Goal: Transaction & Acquisition: Purchase product/service

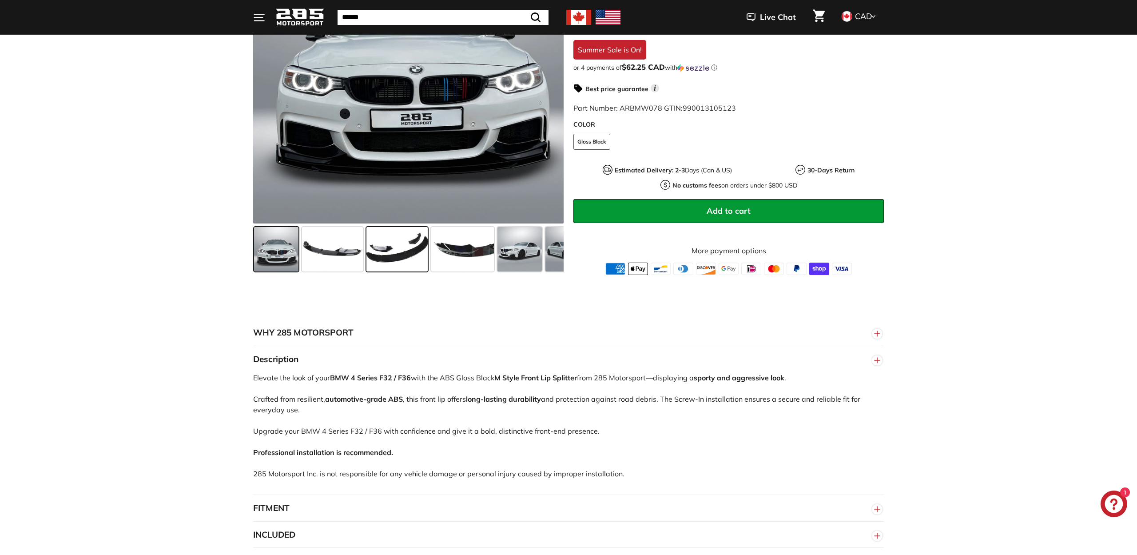
scroll to position [239, 0]
click at [349, 256] on span at bounding box center [332, 249] width 61 height 44
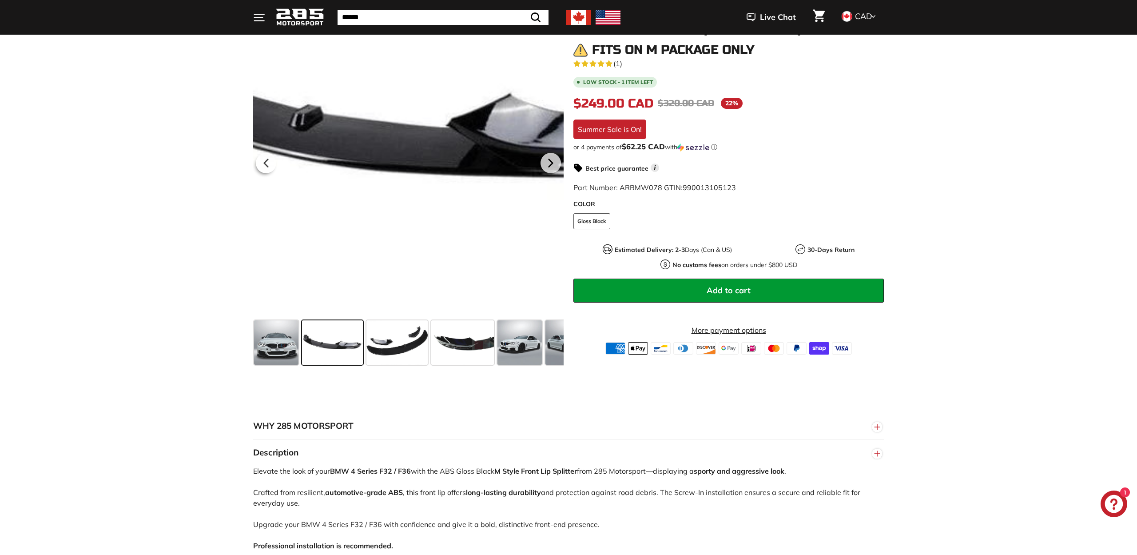
scroll to position [145, 0]
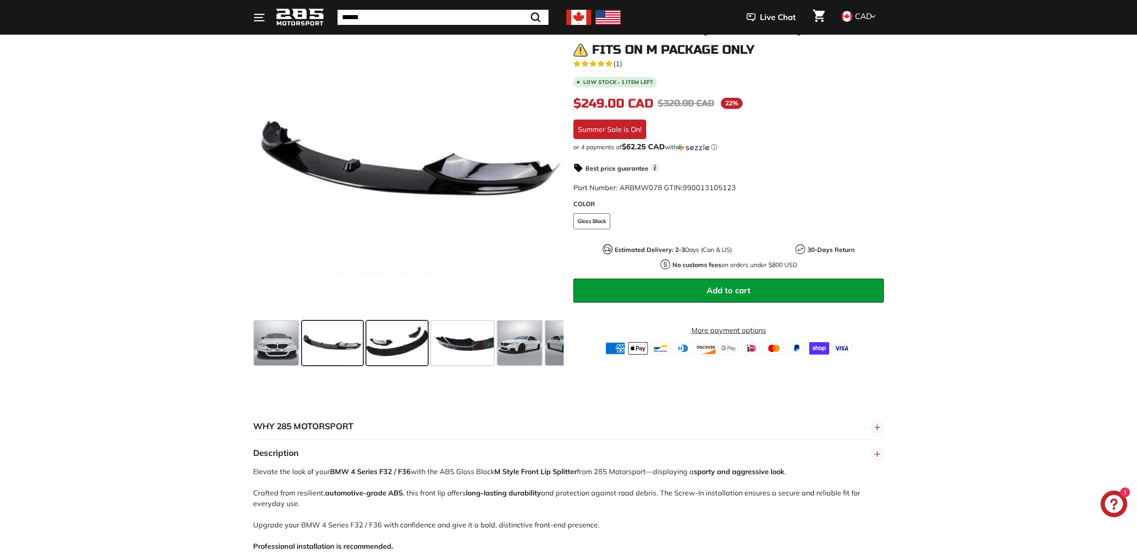
click at [397, 335] on span at bounding box center [397, 343] width 61 height 44
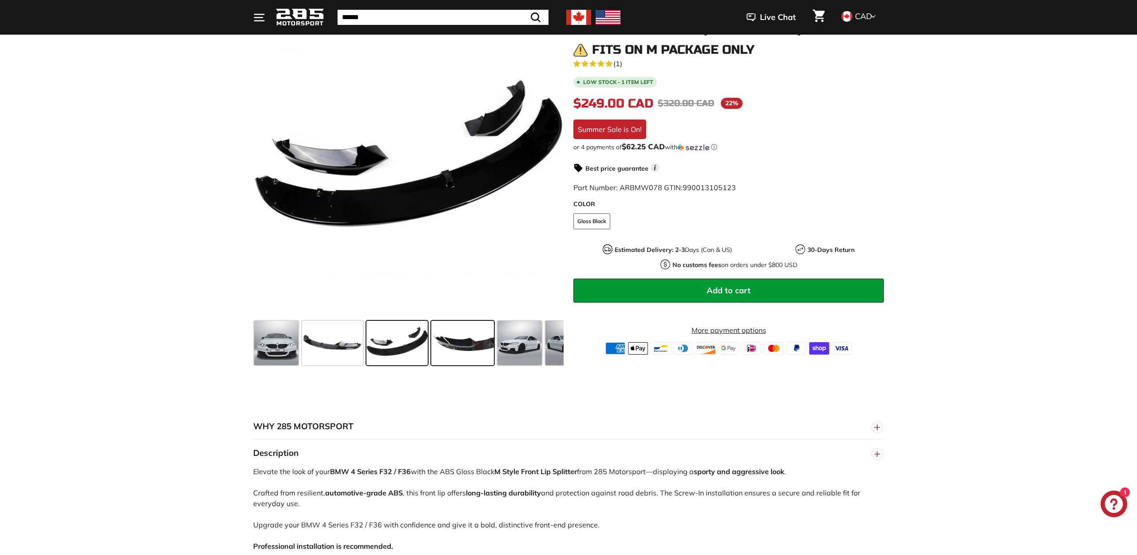
click at [456, 339] on span at bounding box center [462, 343] width 63 height 44
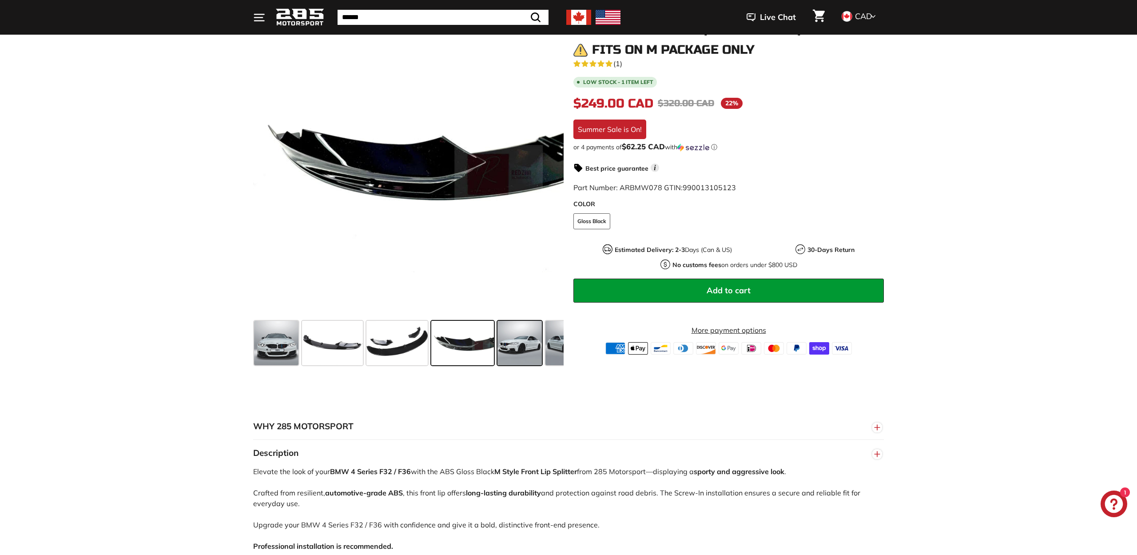
click at [527, 351] on span at bounding box center [520, 343] width 44 height 44
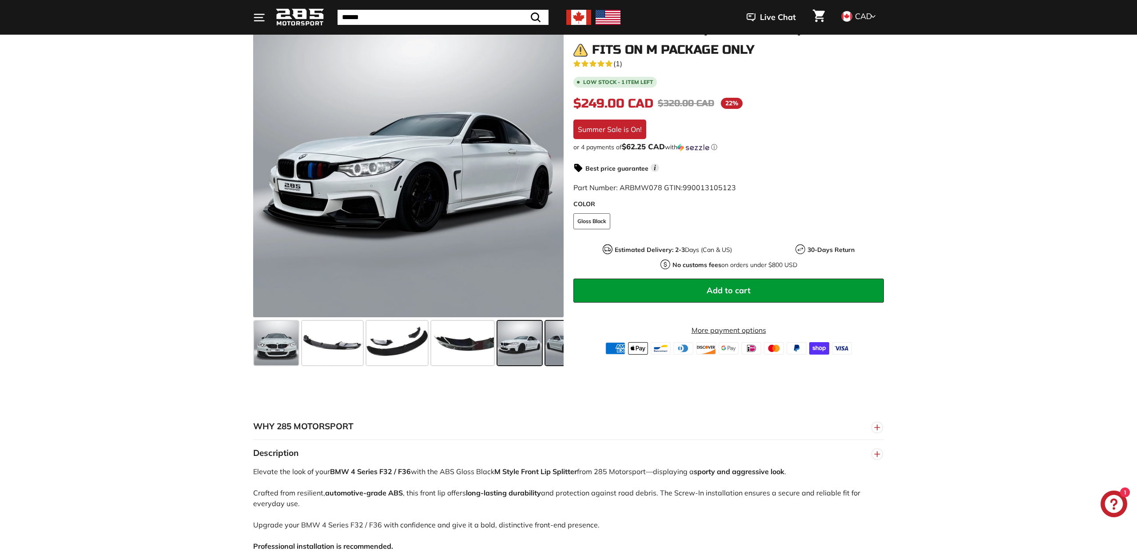
click at [556, 352] on span at bounding box center [568, 343] width 44 height 44
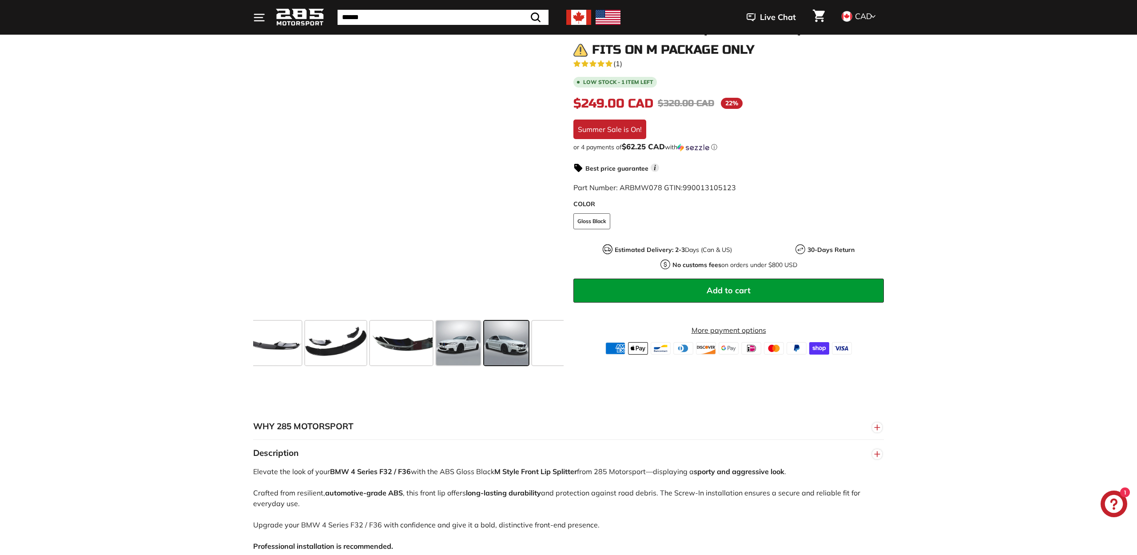
scroll to position [0, 76]
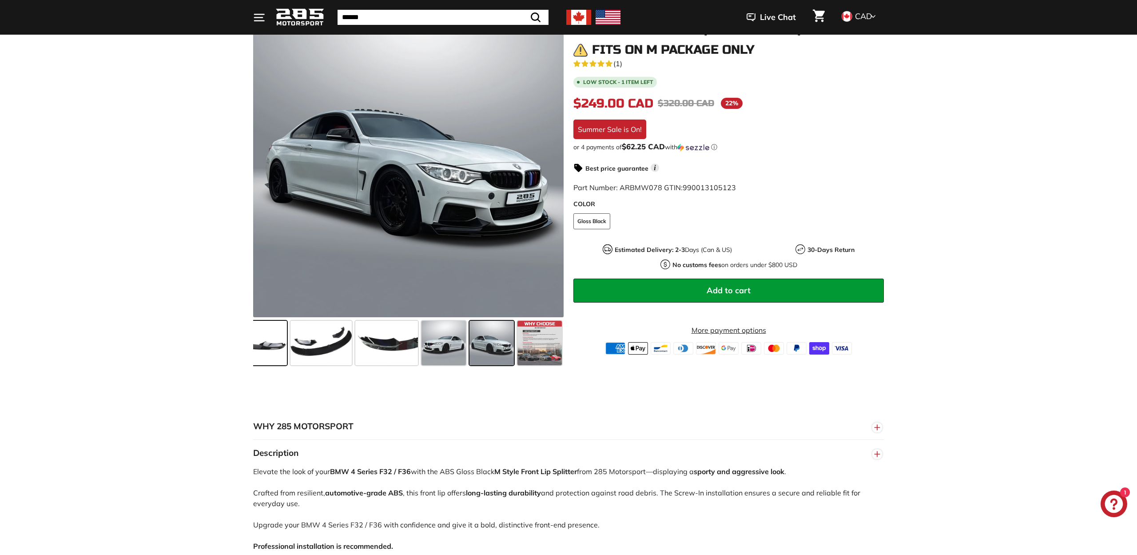
click at [275, 347] on span at bounding box center [256, 343] width 61 height 44
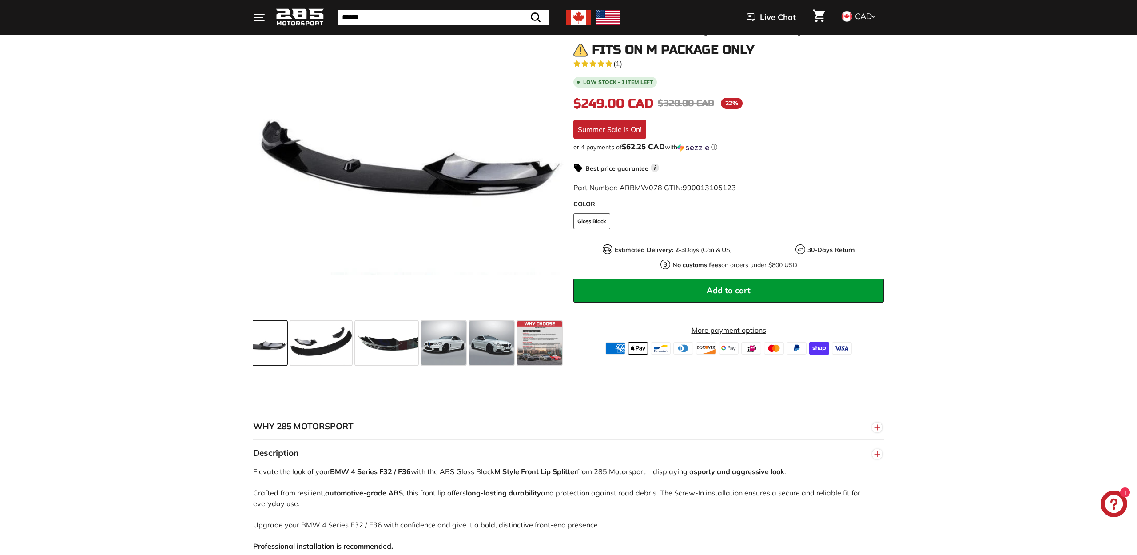
scroll to position [0, 0]
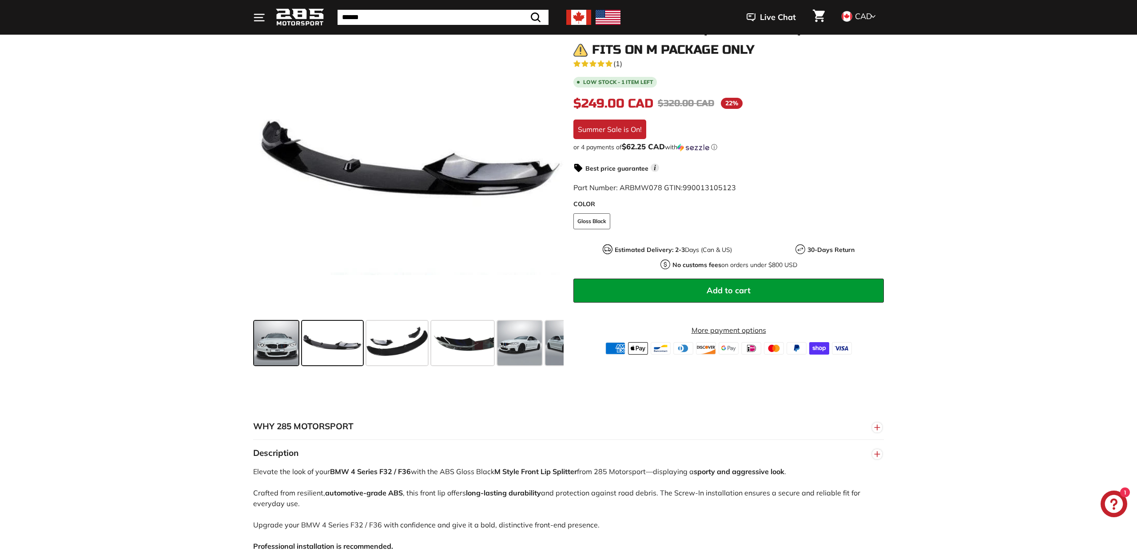
click at [260, 348] on span at bounding box center [276, 343] width 44 height 44
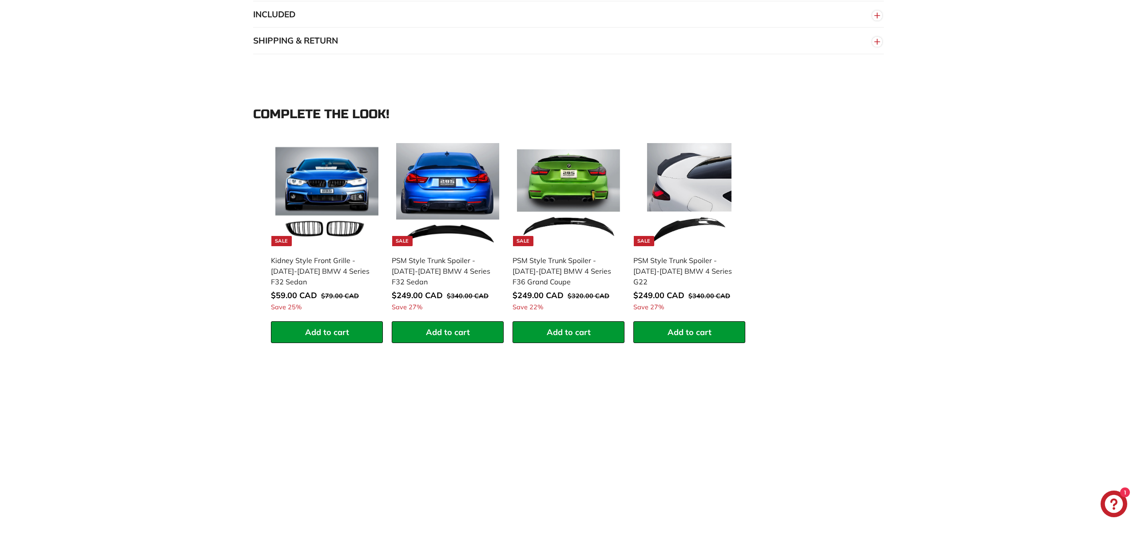
scroll to position [765, 0]
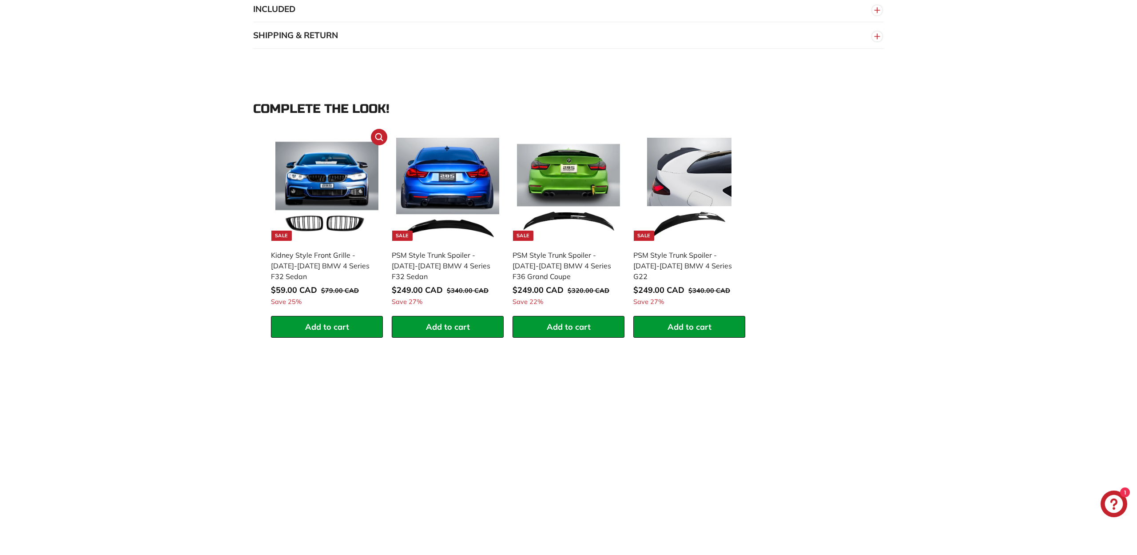
click at [341, 186] on img at bounding box center [326, 189] width 103 height 103
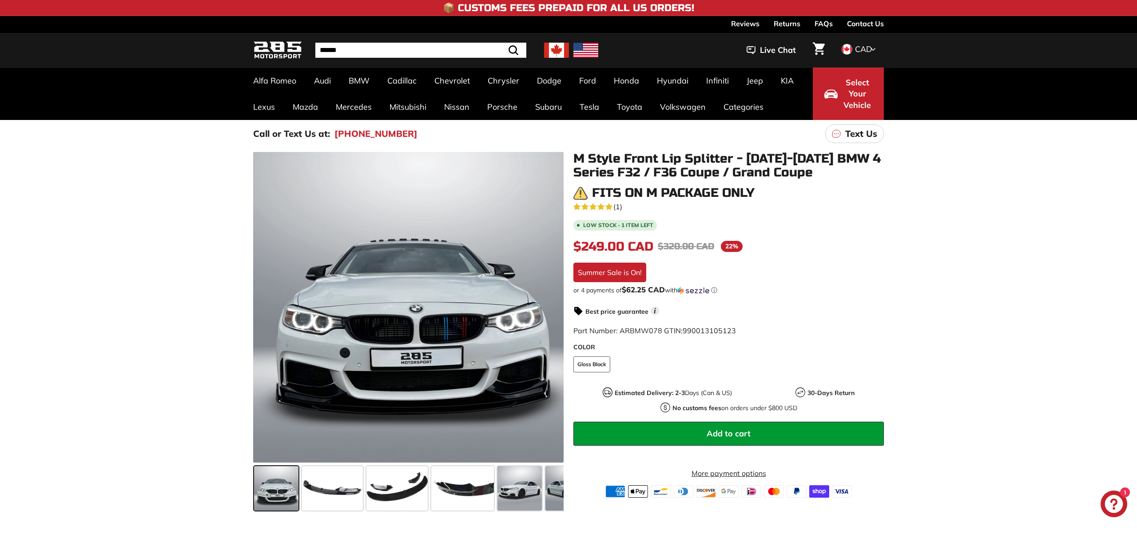
scroll to position [0, 0]
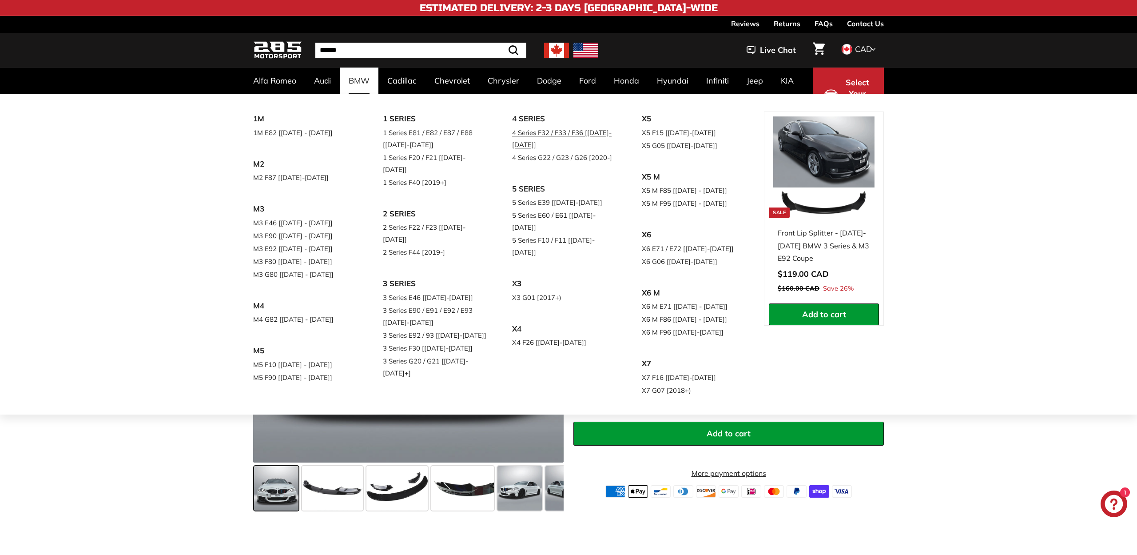
click at [569, 131] on link "4 Series F32 / F33 / F36 [[DATE]-[DATE]]" at bounding box center [564, 138] width 105 height 25
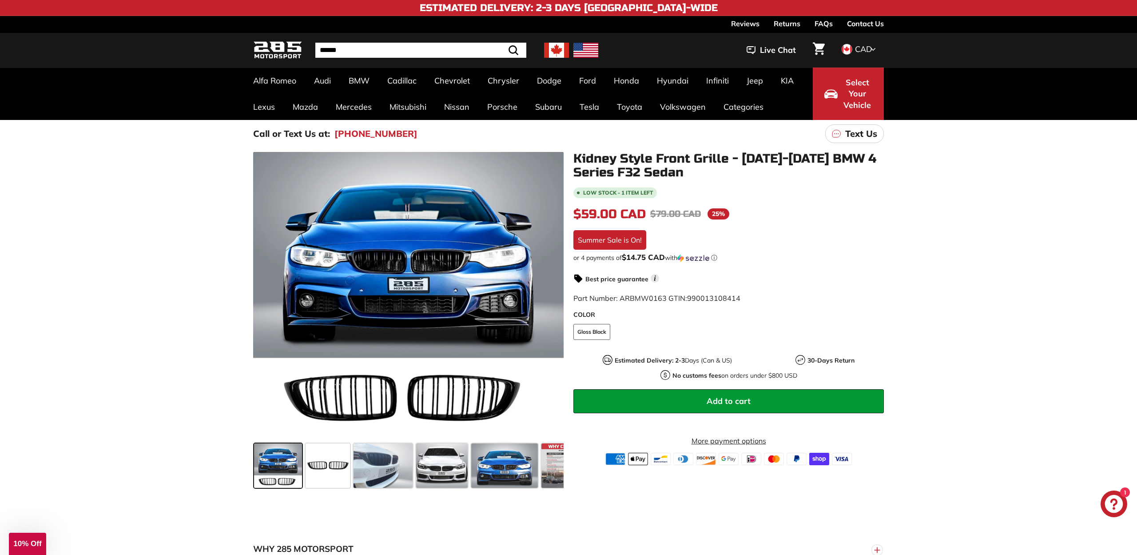
click at [856, 102] on span "Select Your Vehicle" at bounding box center [857, 94] width 30 height 34
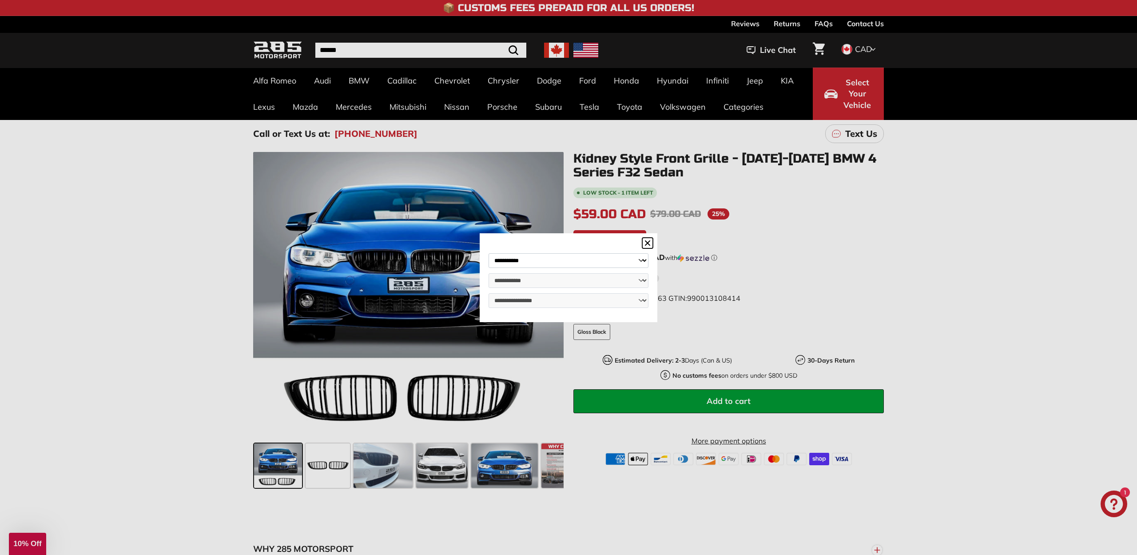
select select "***"
select select "********"
select select "**********"
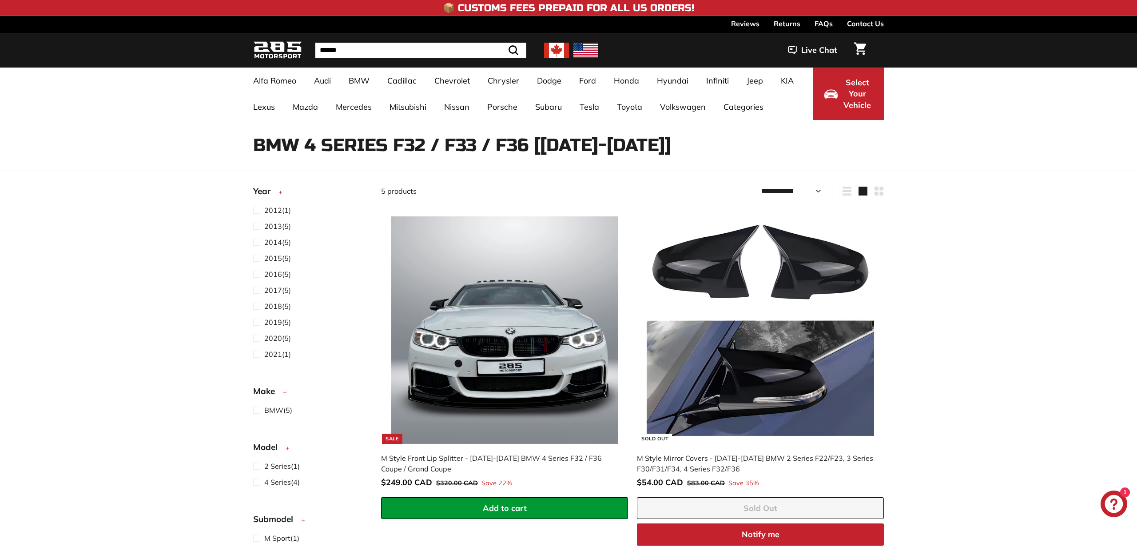
select select "**********"
click at [866, 1] on div "Pause slideshow Play slideshow 📦 Customs Fees Prepaid for All US Orders! 📦 Cust…" at bounding box center [568, 8] width 631 height 16
